Goal: Check status

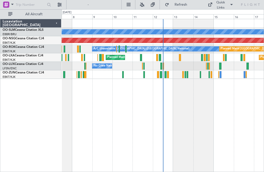
click at [181, 57] on div "Planned Maint [GEOGRAPHIC_DATA] ([GEOGRAPHIC_DATA]) Planned Maint [GEOGRAPHIC_D…" at bounding box center [163, 57] width 202 height 9
click at [179, 57] on div at bounding box center [180, 57] width 2 height 7
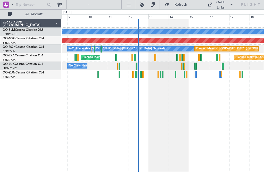
click at [166, 5] on button "Refresh" at bounding box center [178, 5] width 31 height 8
click at [183, 56] on div at bounding box center [184, 57] width 2 height 7
click at [143, 76] on div at bounding box center [143, 74] width 2 height 7
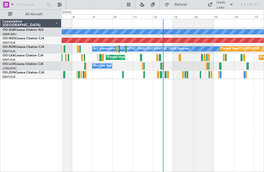
click at [203, 57] on div at bounding box center [202, 57] width 2 height 7
click at [181, 57] on div at bounding box center [180, 57] width 2 height 7
